Goal: Task Accomplishment & Management: Use online tool/utility

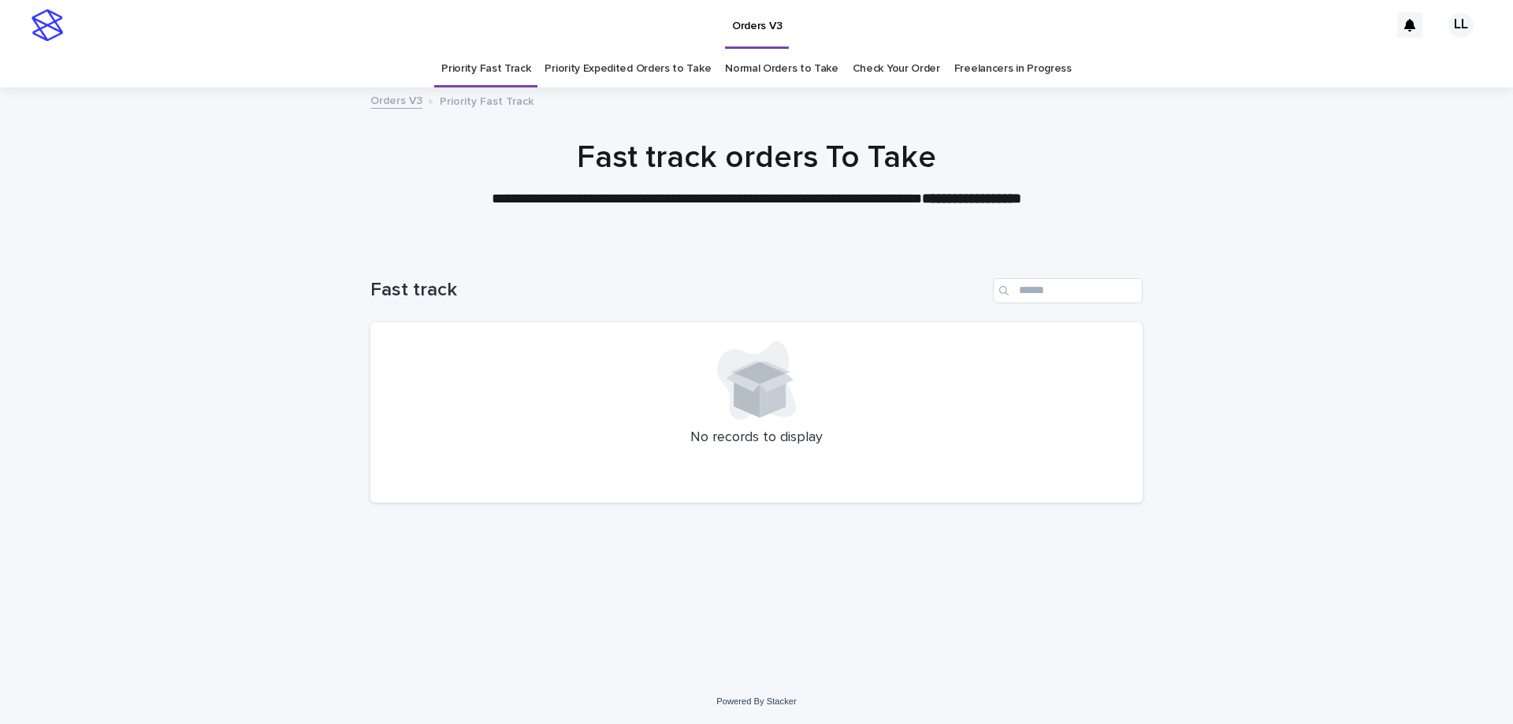
click at [629, 66] on link "Priority Expedited Orders to Take" at bounding box center [627, 68] width 166 height 37
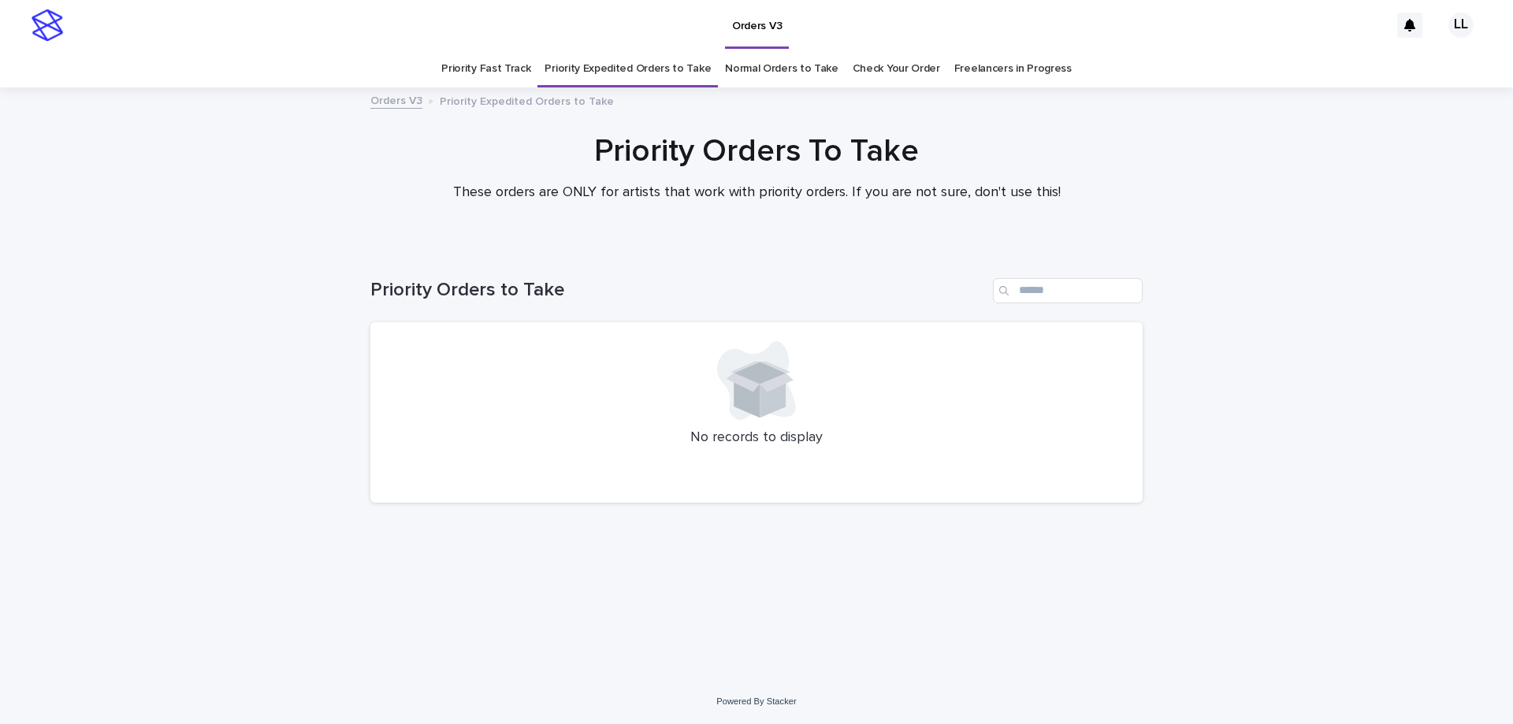
click at [759, 64] on link "Normal Orders to Take" at bounding box center [781, 68] width 113 height 37
click at [868, 74] on link "Check Your Order" at bounding box center [896, 68] width 87 height 37
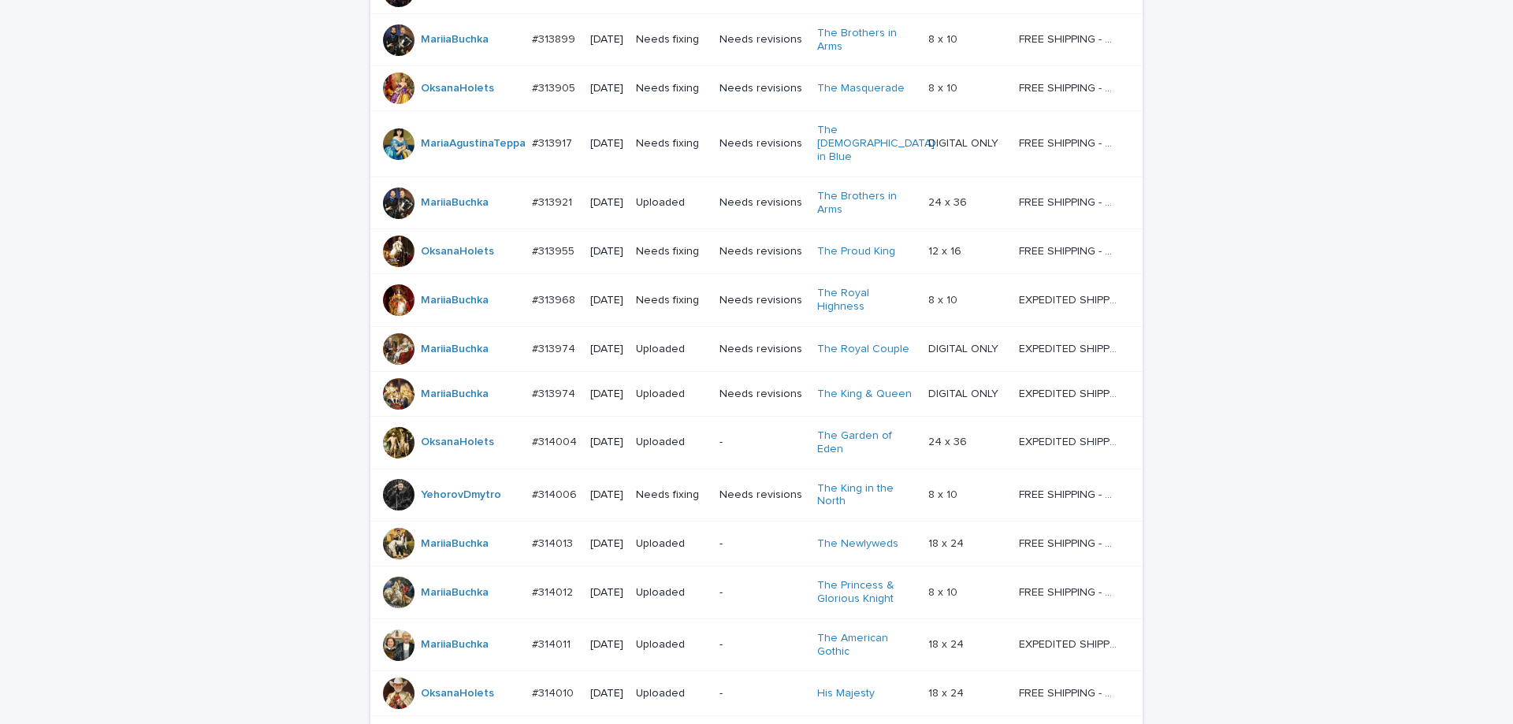
scroll to position [242, 0]
